Goal: Task Accomplishment & Management: Manage account settings

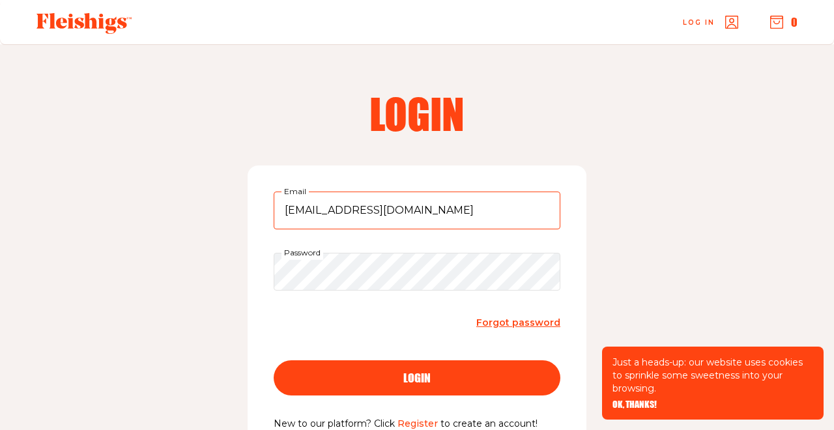
type input "palmdoc@aol.com"
click at [405, 372] on span "login" at bounding box center [416, 366] width 27 height 12
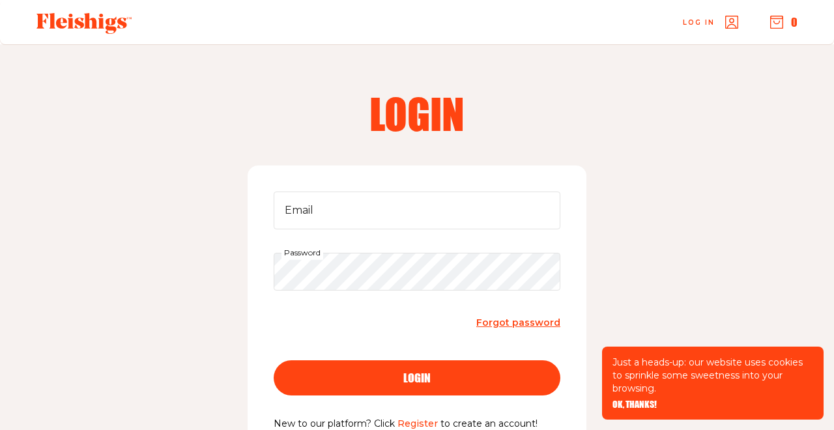
click at [495, 323] on span "Forgot password" at bounding box center [518, 323] width 84 height 12
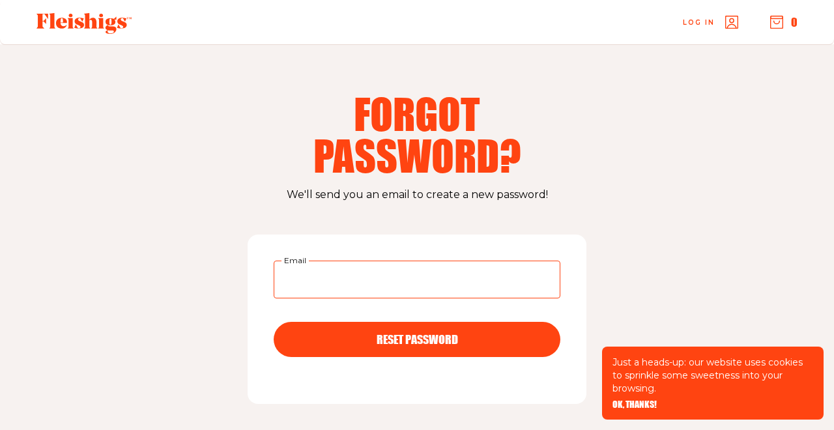
click at [381, 283] on input "Email" at bounding box center [417, 280] width 287 height 38
click at [329, 280] on input "palmdic@aol.com" at bounding box center [417, 280] width 287 height 38
type input "[EMAIL_ADDRESS][DOMAIN_NAME]"
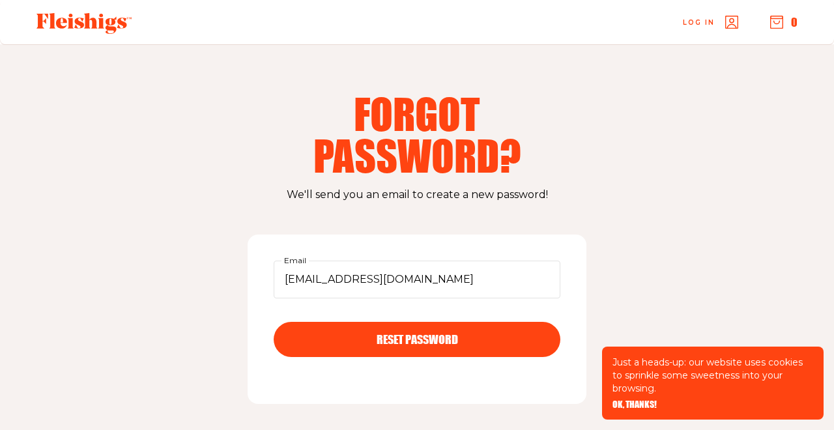
click at [398, 322] on button "RESET PASSWORD" at bounding box center [417, 339] width 287 height 35
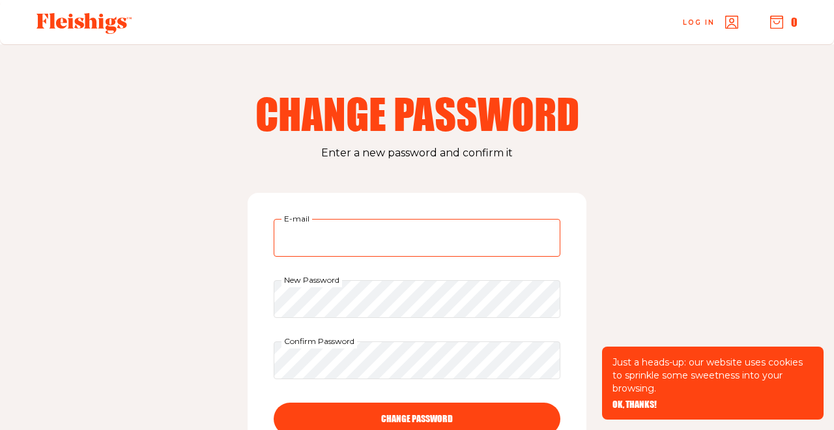
click at [384, 247] on input "E-mail" at bounding box center [417, 238] width 287 height 38
type input "palmdoc@aol.com"
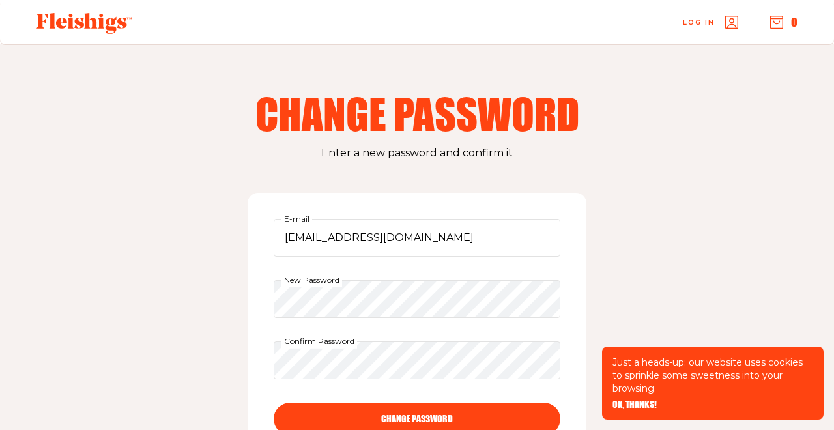
click at [379, 414] on button "CHANGE PASSWORD" at bounding box center [417, 419] width 287 height 33
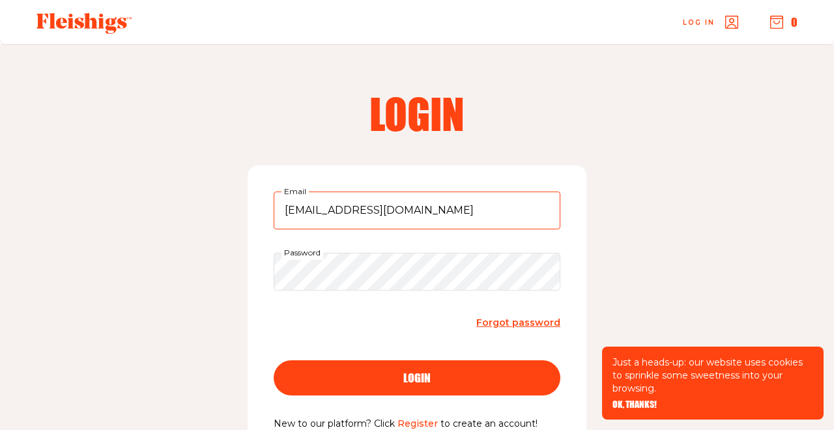
type input "palmdoc@aol.com"
click at [413, 368] on button "login" at bounding box center [417, 377] width 287 height 35
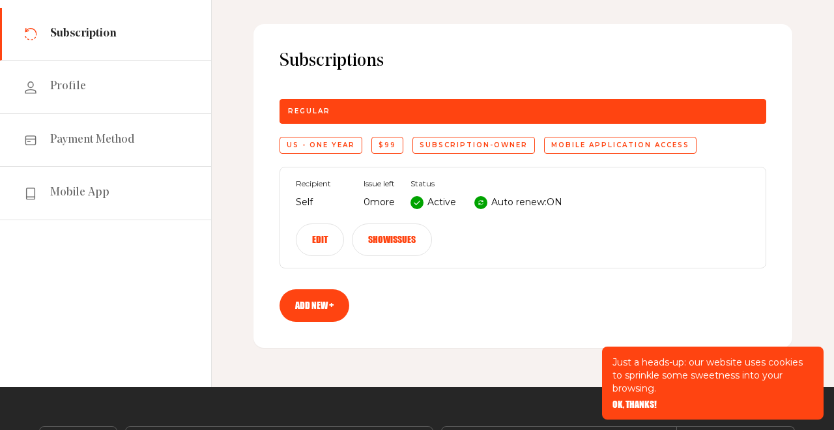
scroll to position [119, 0]
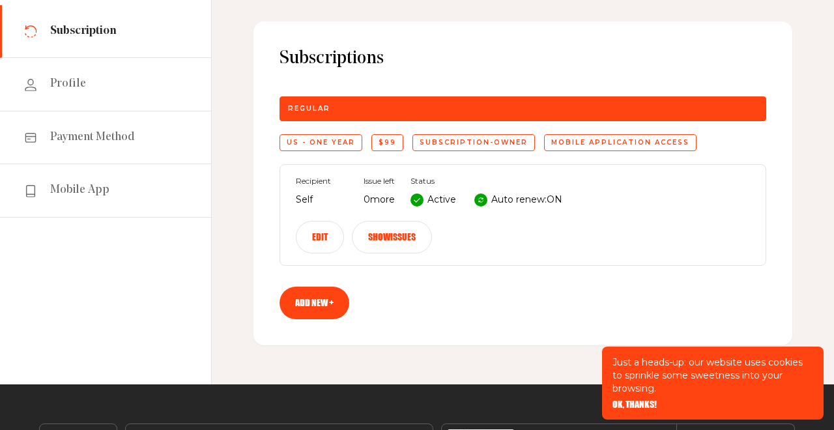
click at [332, 238] on button "Edit" at bounding box center [320, 237] width 48 height 33
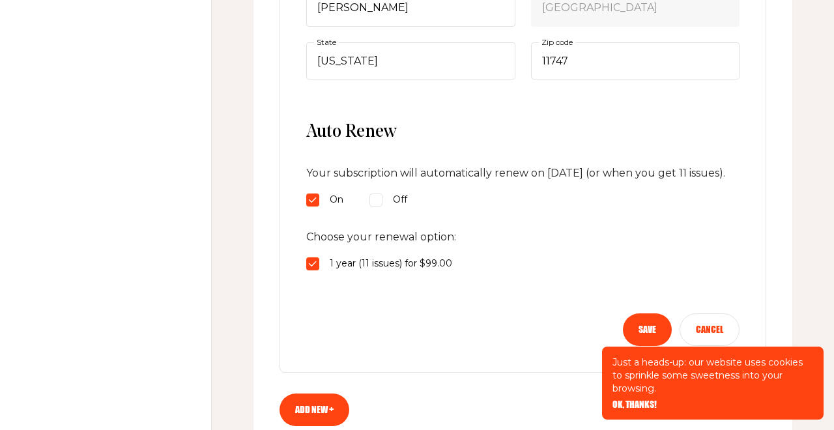
scroll to position [577, 0]
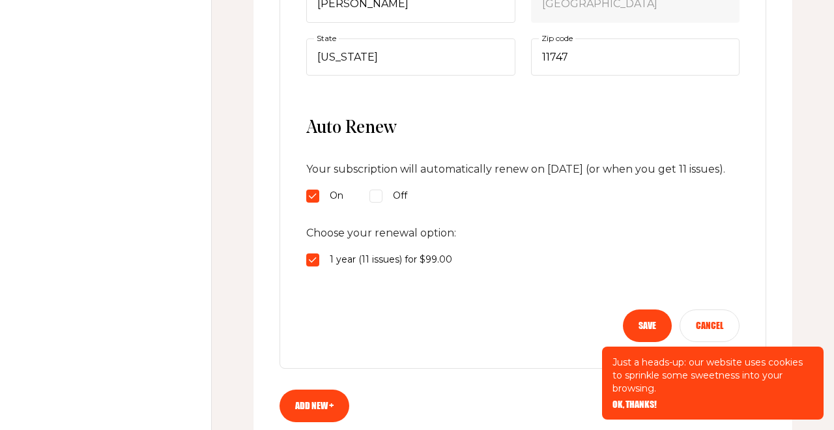
click at [379, 203] on input "Off" at bounding box center [375, 196] width 13 height 13
radio input "true"
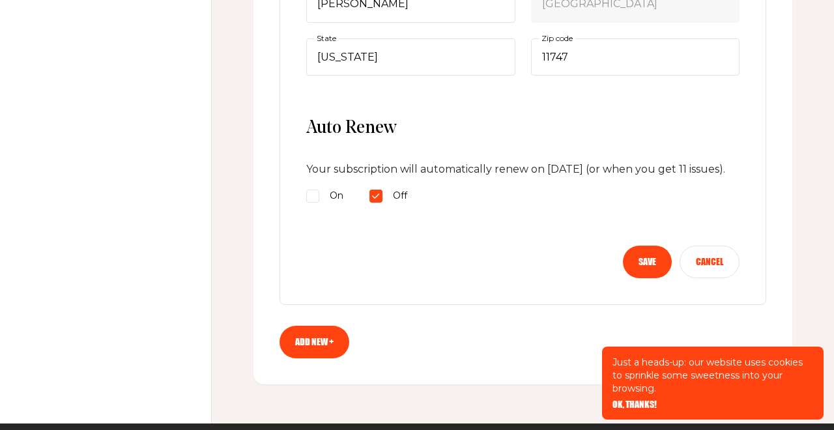
click at [646, 274] on button "Save" at bounding box center [647, 262] width 49 height 33
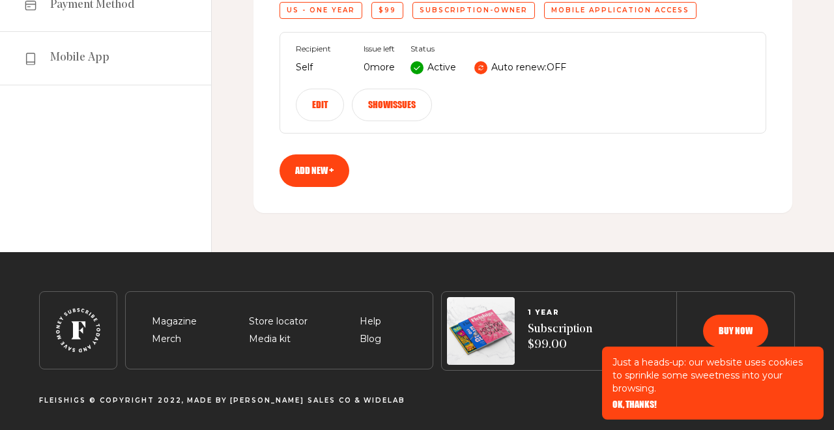
click at [493, 16] on div "subscription-owner" at bounding box center [473, 10] width 123 height 17
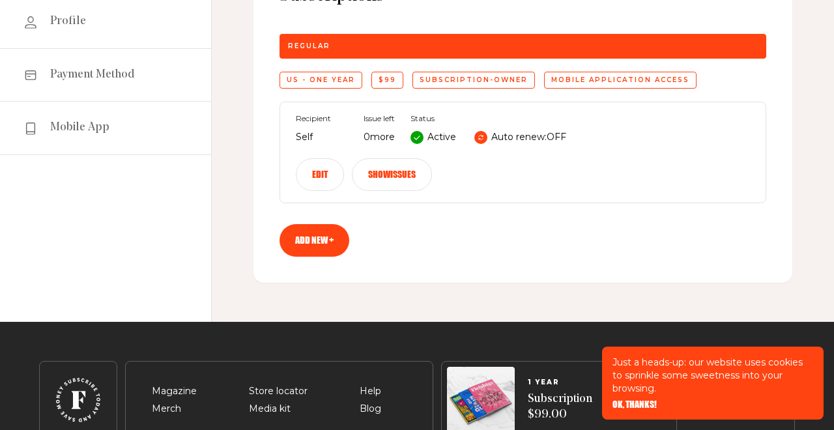
scroll to position [181, 0]
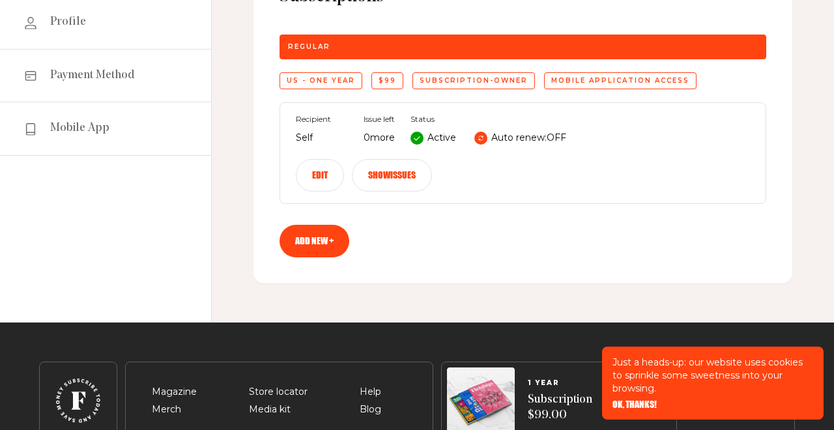
click at [330, 242] on link "Add new +" at bounding box center [315, 241] width 70 height 33
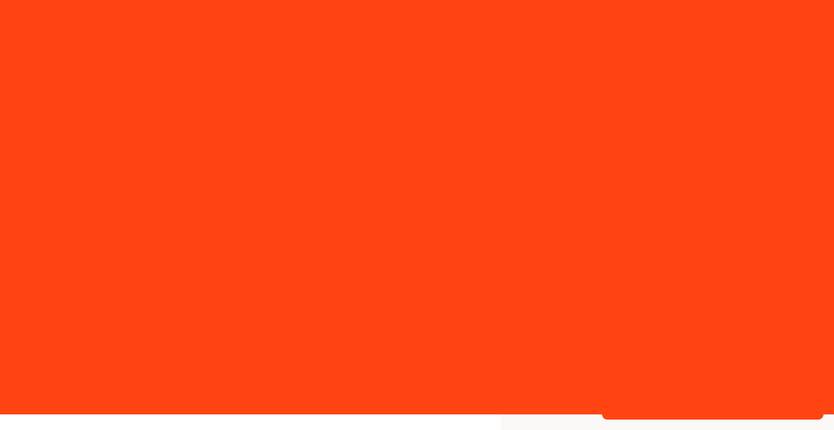
select select "US"
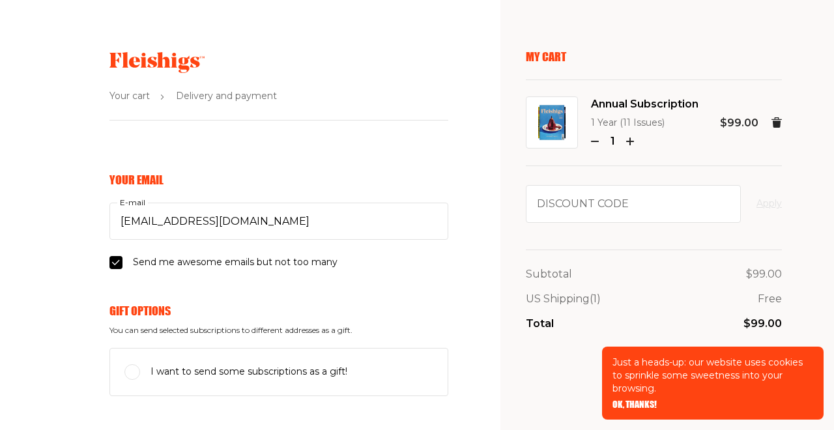
click at [620, 400] on span "OK, THANKS!" at bounding box center [635, 395] width 44 height 9
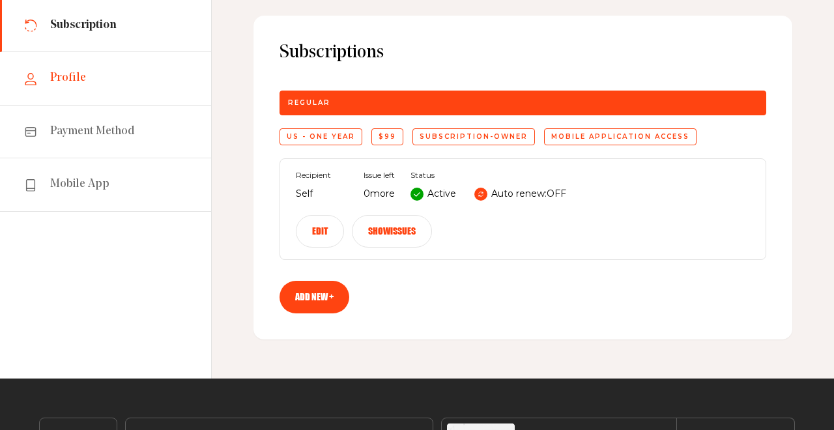
scroll to position [116, 0]
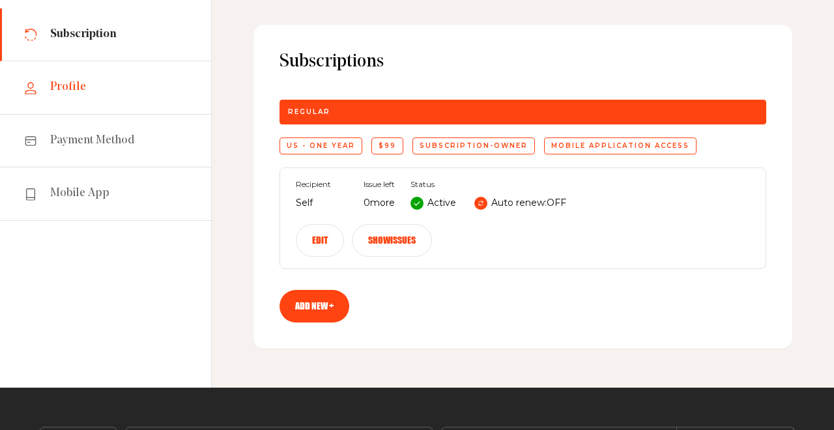
click at [78, 91] on span "Profile" at bounding box center [68, 87] width 36 height 16
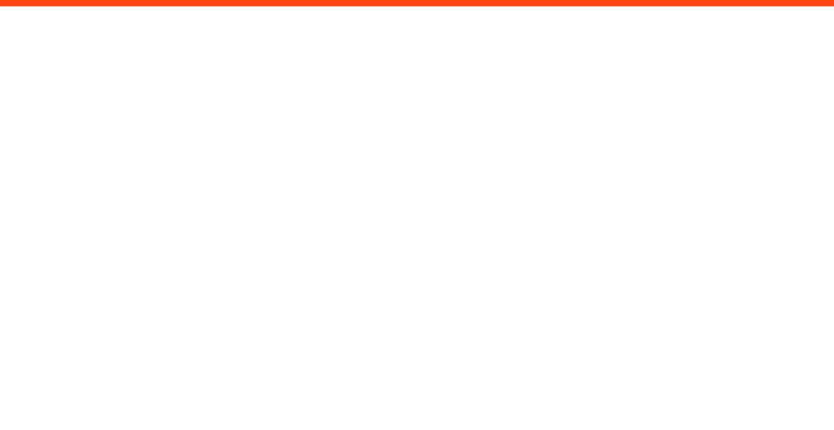
click at [78, 0] on html "/panel/profile" at bounding box center [417, 0] width 834 height 0
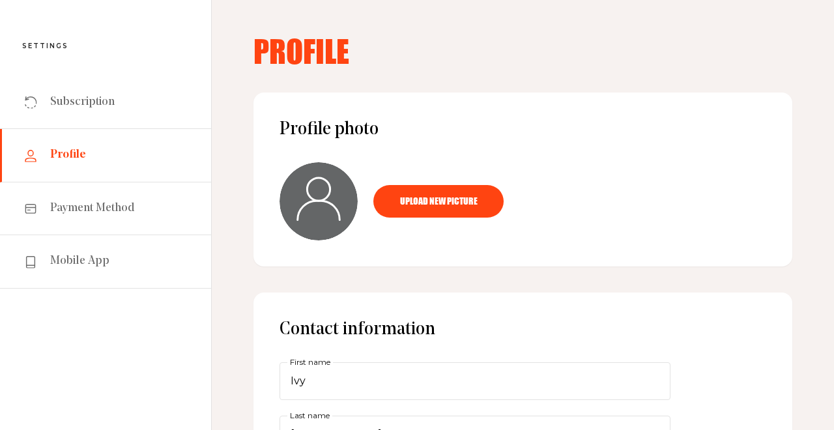
scroll to position [29, 0]
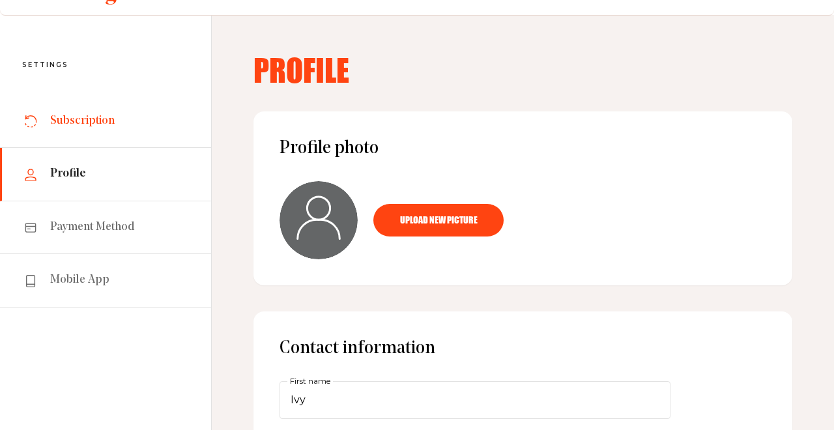
click at [70, 122] on span "Subscription" at bounding box center [82, 121] width 65 height 16
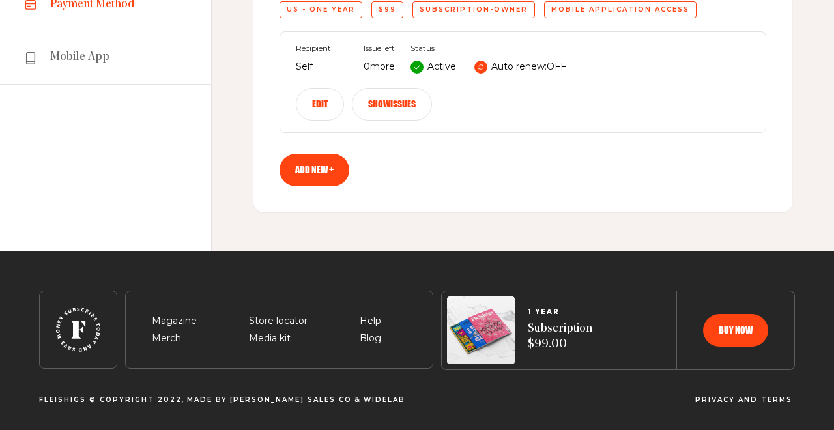
scroll to position [252, 0]
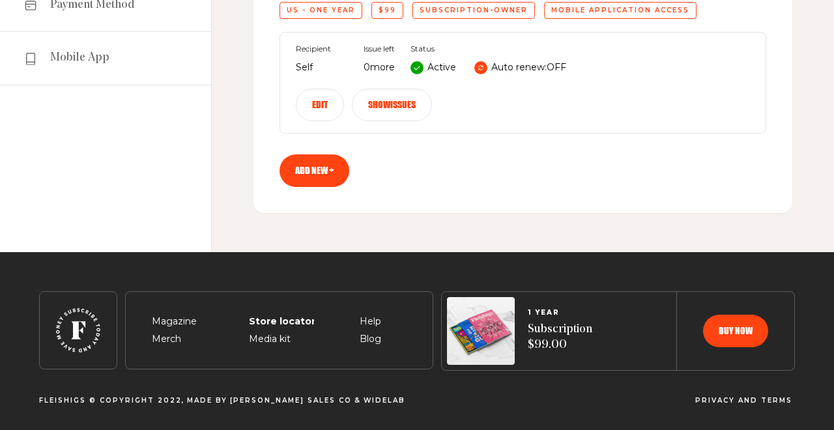
click at [280, 314] on span "Store locator" at bounding box center [278, 306] width 59 height 16
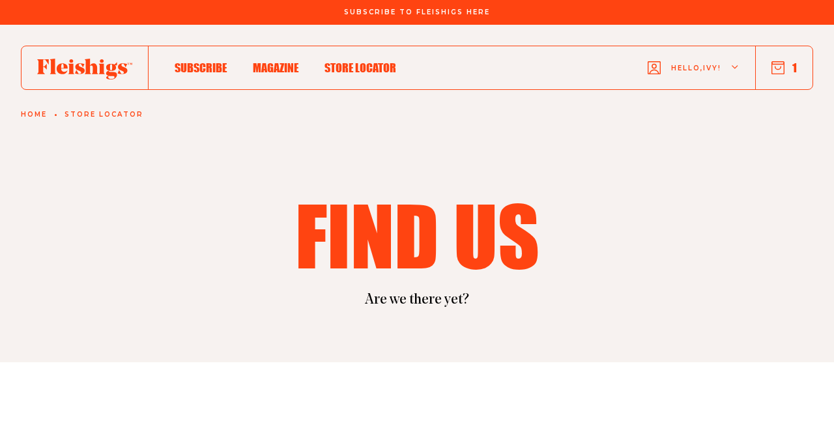
click at [276, 61] on span "Magazine" at bounding box center [276, 54] width 46 height 14
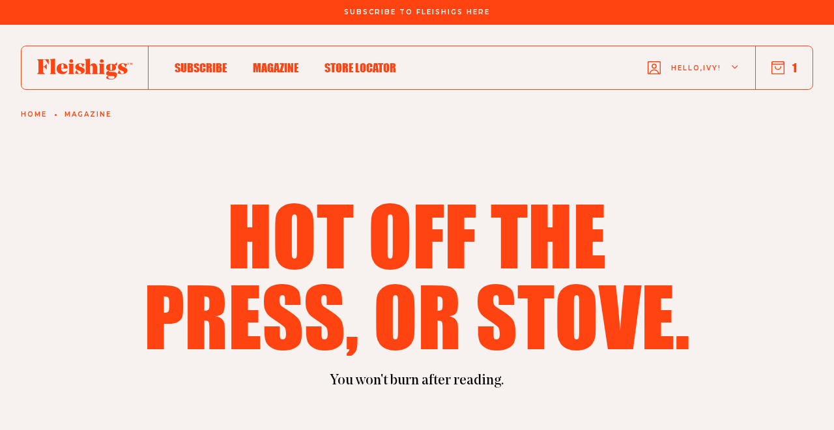
click at [345, 61] on span "Store locator" at bounding box center [361, 54] width 72 height 14
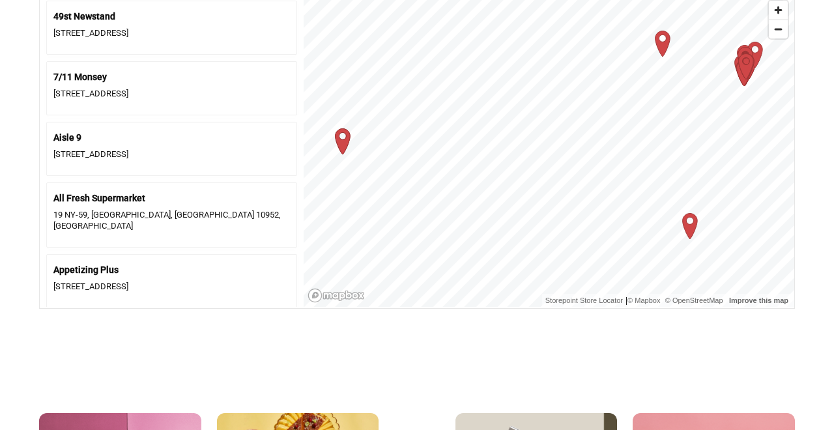
scroll to position [650, 0]
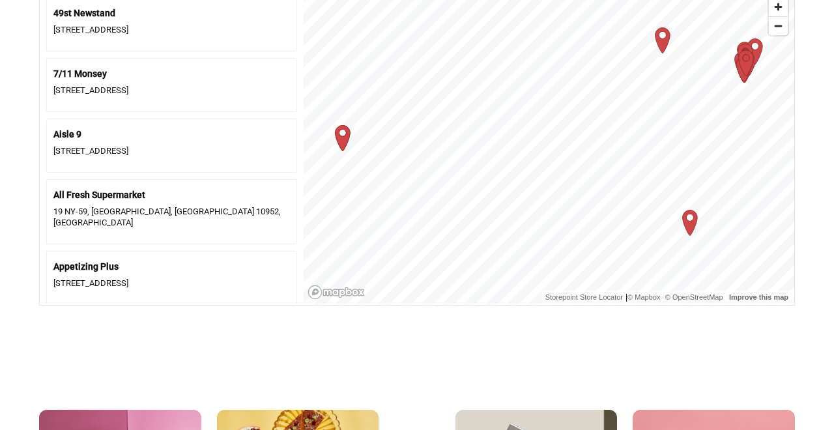
click at [690, 215] on icon "Map marker" at bounding box center [690, 222] width 33 height 33
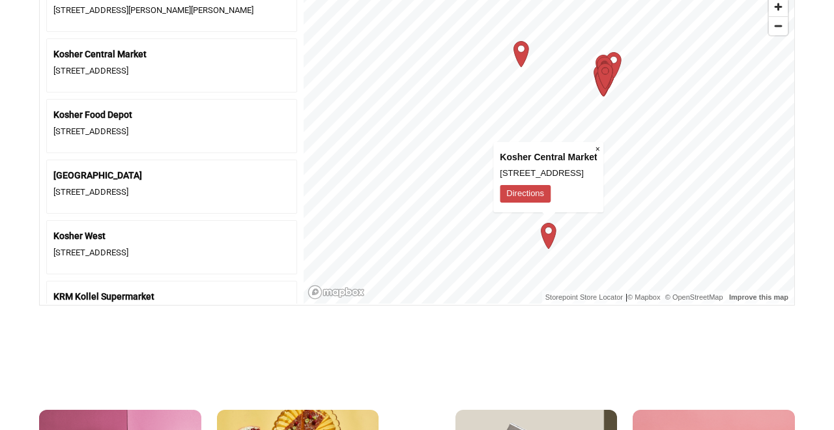
click at [616, 57] on icon "Map marker" at bounding box center [604, 69] width 33 height 33
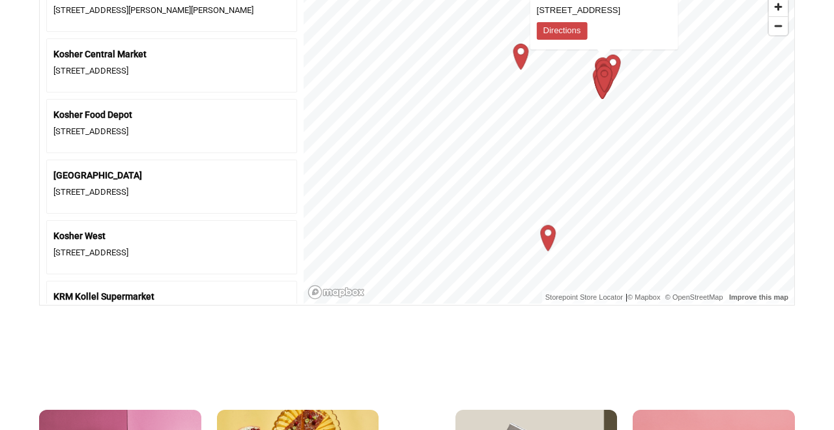
scroll to position [3723, 0]
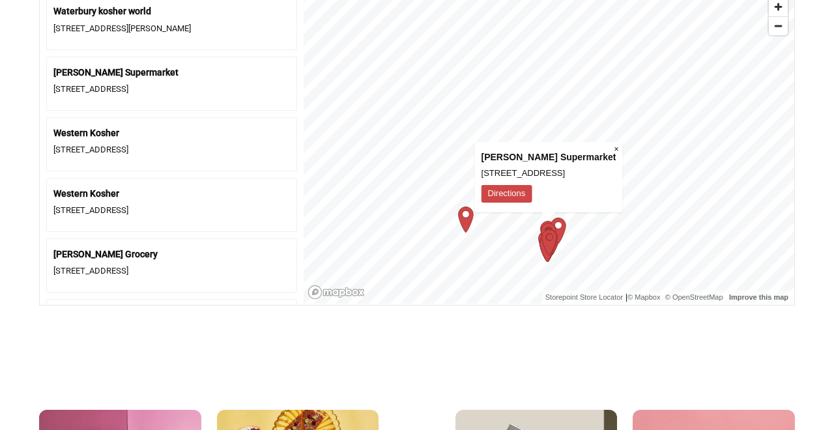
click at [560, 255] on icon "Map marker" at bounding box center [549, 241] width 33 height 33
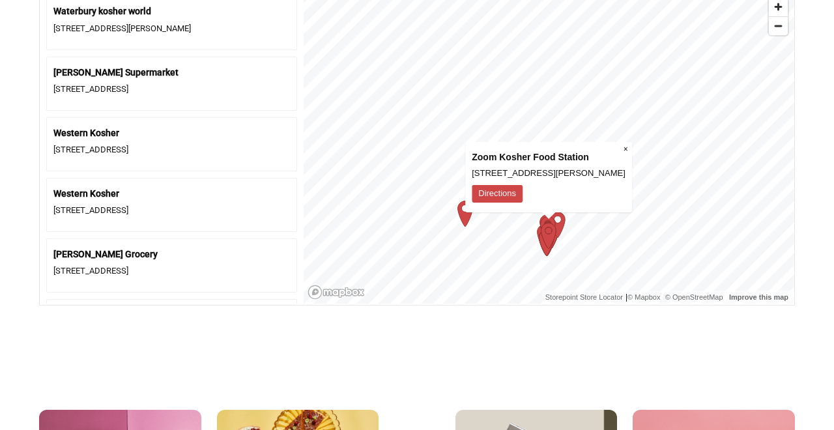
scroll to position [3926, 0]
